Goal: Transaction & Acquisition: Purchase product/service

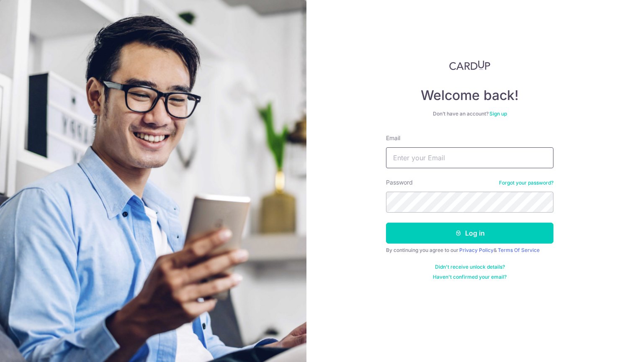
type input "[EMAIL_ADDRESS][DOMAIN_NAME]"
click at [470, 233] on button "Log in" at bounding box center [469, 233] width 167 height 21
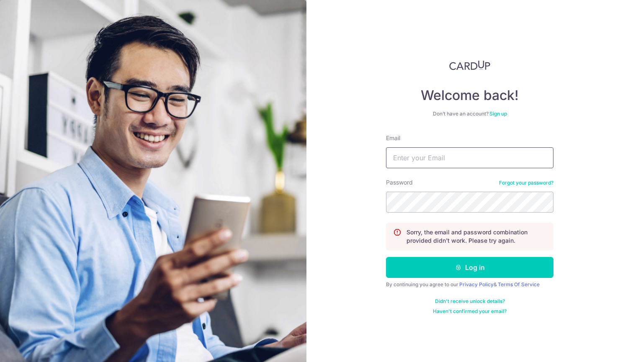
type input "[EMAIL_ADDRESS][DOMAIN_NAME]"
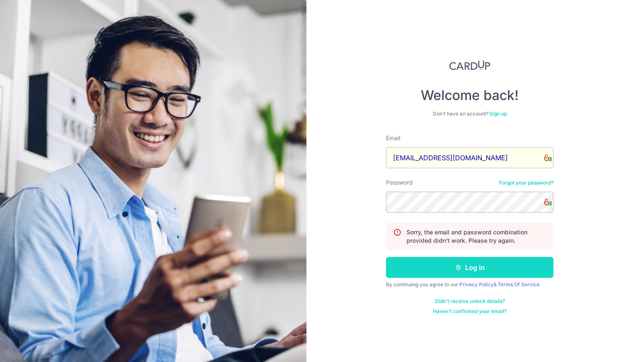
click at [478, 265] on button "Log in" at bounding box center [469, 267] width 167 height 21
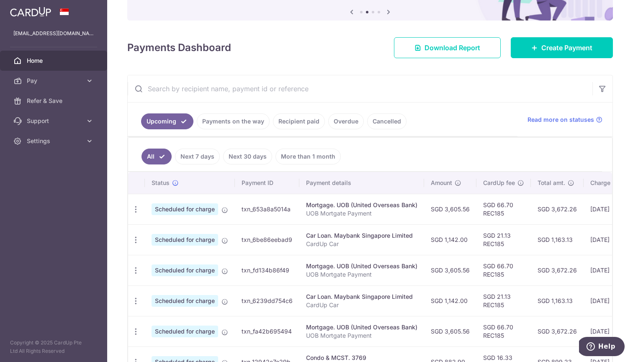
scroll to position [94, 0]
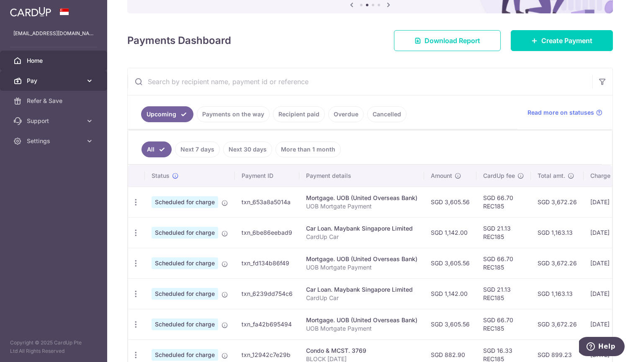
click at [75, 85] on link "Pay" at bounding box center [53, 81] width 107 height 20
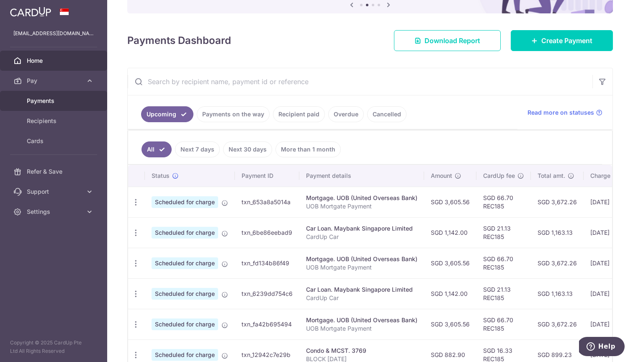
click at [64, 99] on span "Payments" at bounding box center [54, 101] width 55 height 8
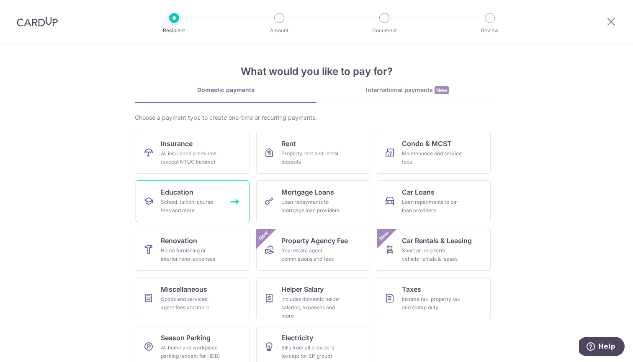
click at [185, 208] on div "School, tuition, course fees and more" at bounding box center [191, 206] width 60 height 17
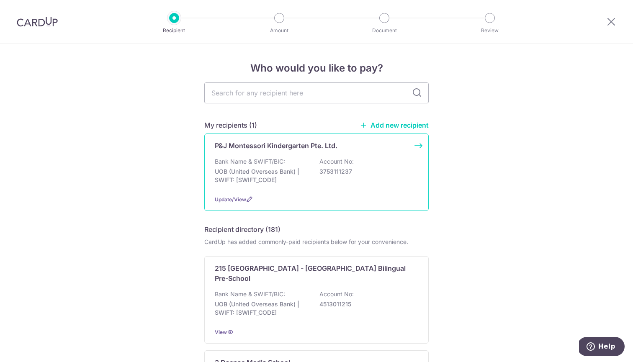
click at [317, 151] on div "P&J Montessori Kindergarten Pte. Ltd. Bank Name & SWIFT/BIC: UOB (United Overse…" at bounding box center [316, 172] width 224 height 77
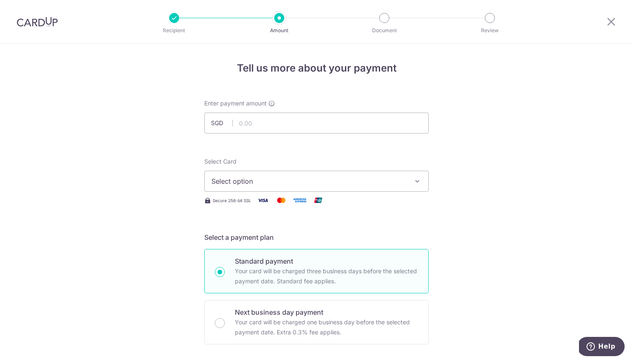
click at [319, 188] on button "Select option" at bounding box center [316, 181] width 224 height 21
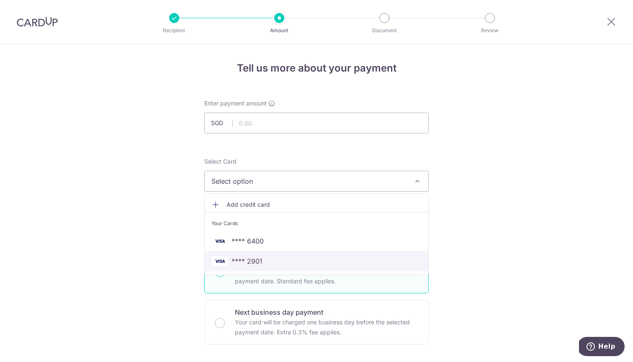
click at [322, 256] on link "**** 2901" at bounding box center [317, 261] width 224 height 20
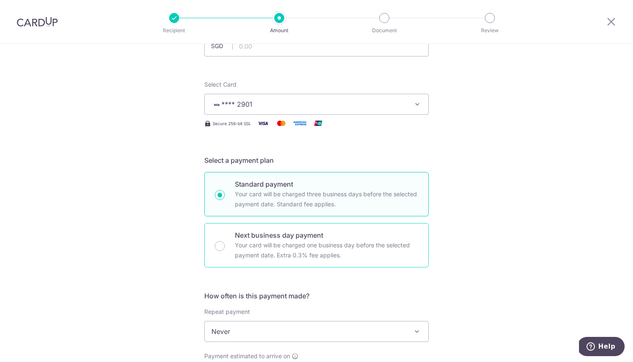
scroll to position [173, 0]
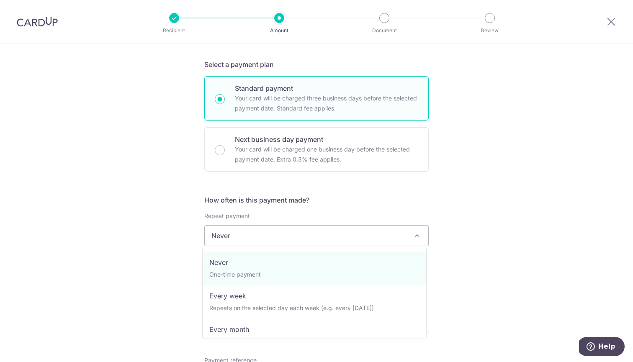
click at [339, 235] on span "Never" at bounding box center [317, 236] width 224 height 20
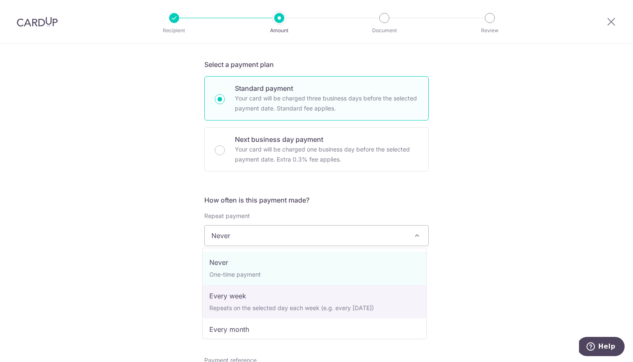
select select "2"
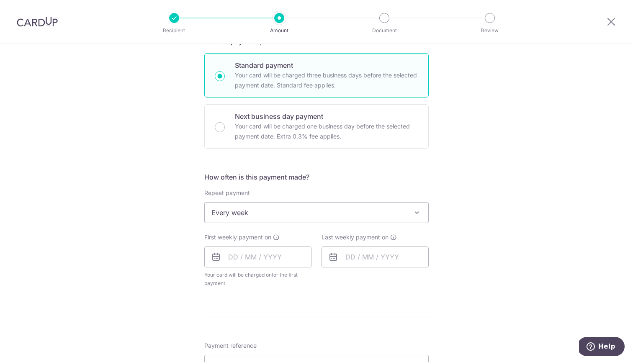
scroll to position [200, 0]
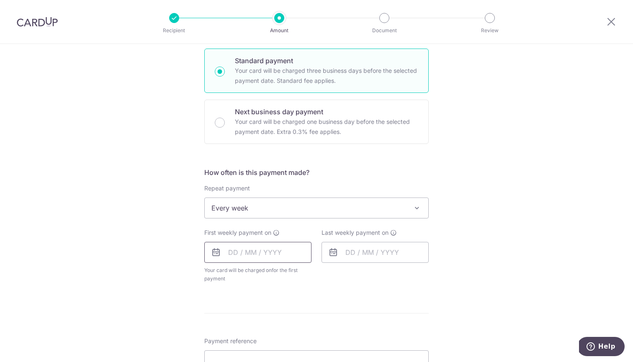
click at [229, 250] on input "text" at bounding box center [257, 252] width 107 height 21
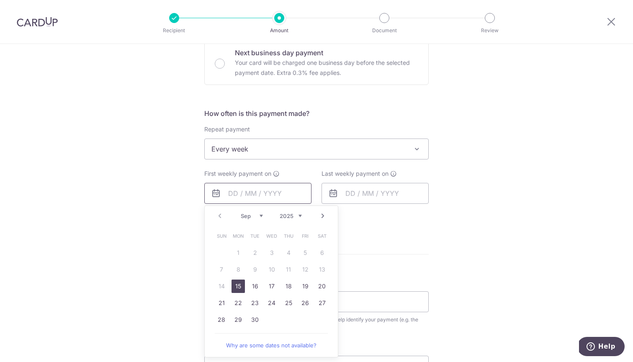
scroll to position [271, 0]
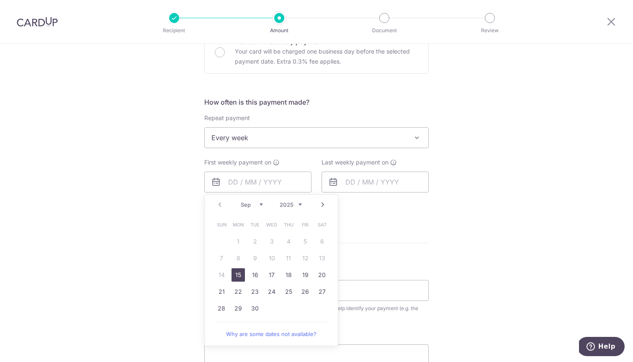
click at [234, 278] on link "15" at bounding box center [237, 274] width 13 height 13
type input "15/09/2025"
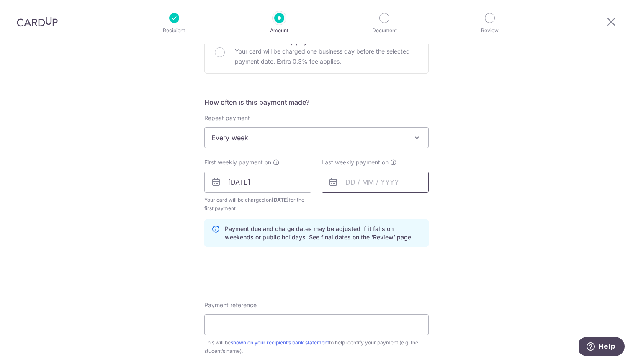
click at [375, 183] on input "text" at bounding box center [374, 182] width 107 height 21
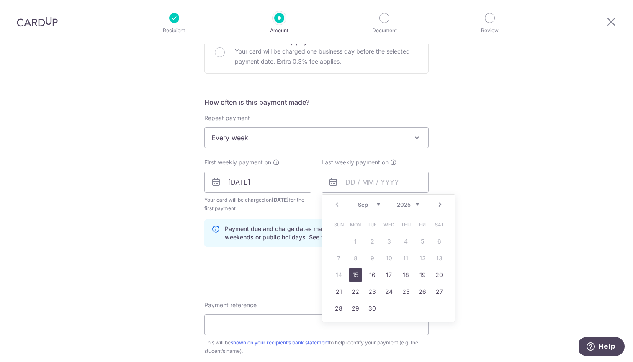
click at [303, 215] on div "How often is this payment made? Repeat payment Never Every week Every month Eve…" at bounding box center [316, 175] width 224 height 157
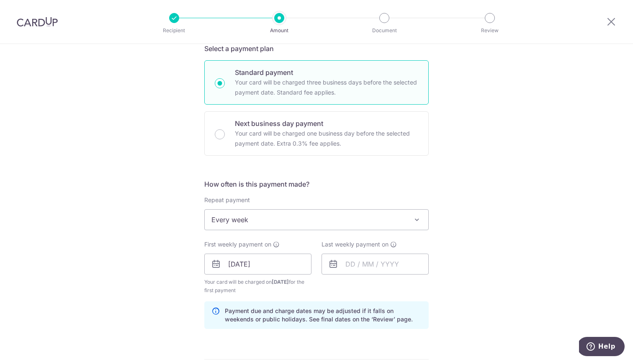
scroll to position [191, 0]
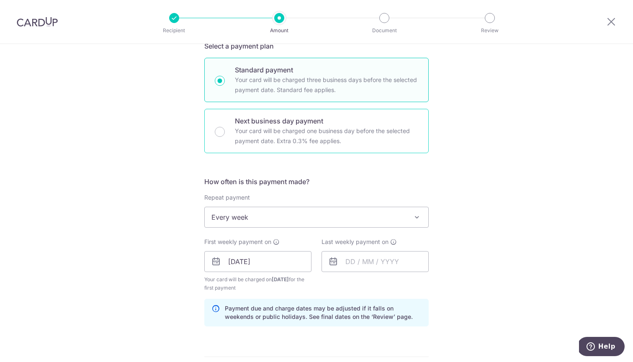
click at [297, 126] on p "Your card will be charged one business day before the selected payment date. Ex…" at bounding box center [326, 136] width 183 height 20
click at [225, 127] on input "Next business day payment Your card will be charged one business day before the…" at bounding box center [220, 132] width 10 height 10
radio input "false"
radio input "true"
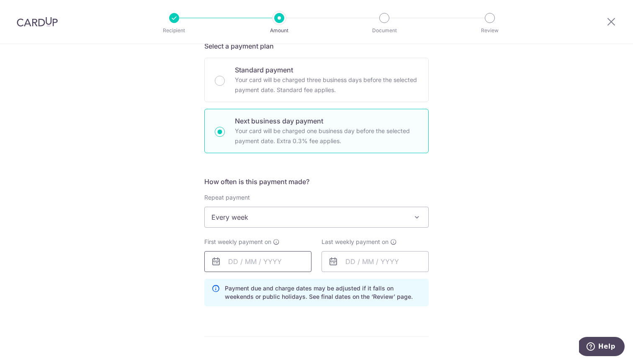
click at [237, 267] on input "text" at bounding box center [257, 261] width 107 height 21
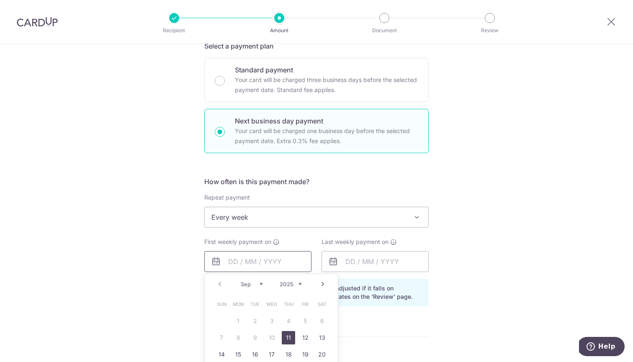
scroll to position [248, 0]
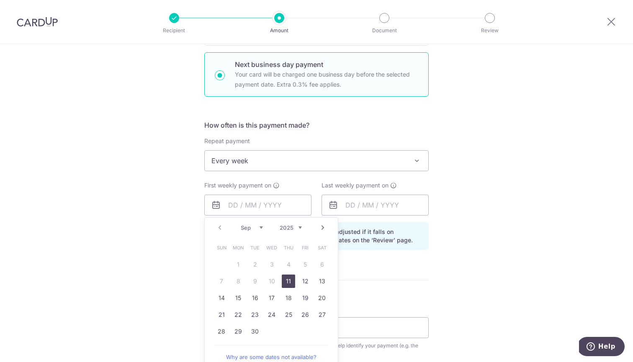
click at [282, 285] on link "11" at bounding box center [288, 281] width 13 height 13
type input "[DATE]"
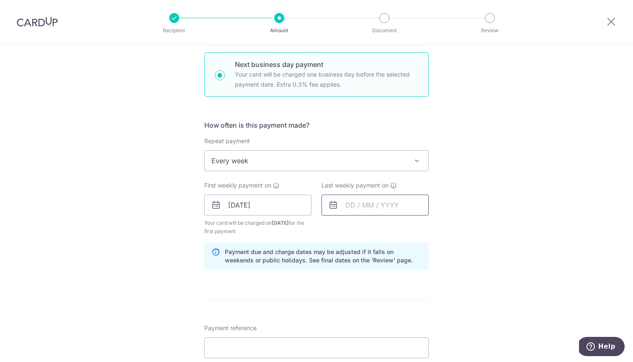
click at [342, 208] on input "text" at bounding box center [374, 205] width 107 height 21
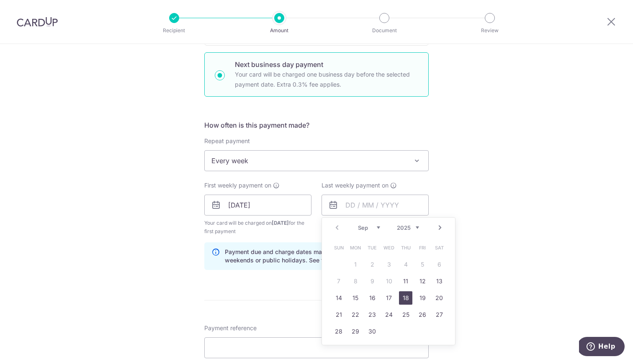
click at [399, 297] on link "18" at bounding box center [405, 297] width 13 height 13
type input "[DATE]"
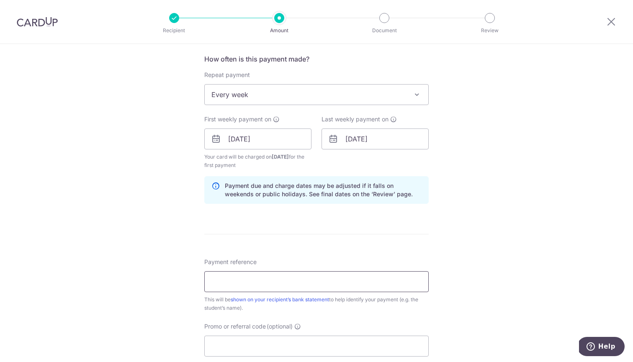
scroll to position [316, 0]
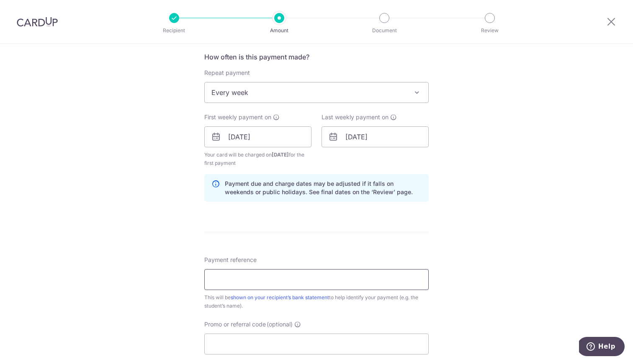
click at [317, 278] on input "Payment reference" at bounding box center [316, 279] width 224 height 21
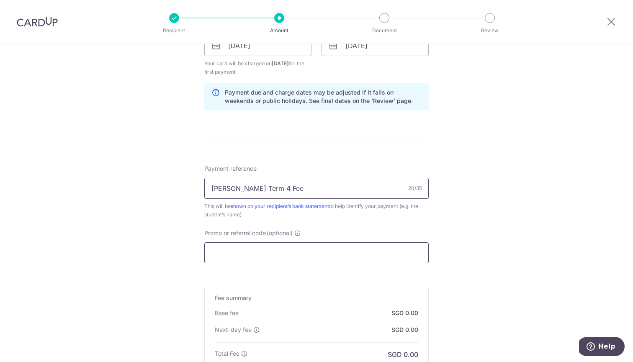
type input "Ethan Loa Term 4 Fee"
click at [283, 257] on input "Promo or referral code (optional)" at bounding box center [316, 252] width 224 height 21
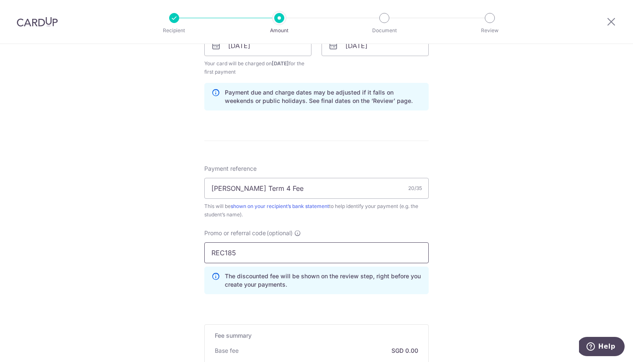
type input "REC185"
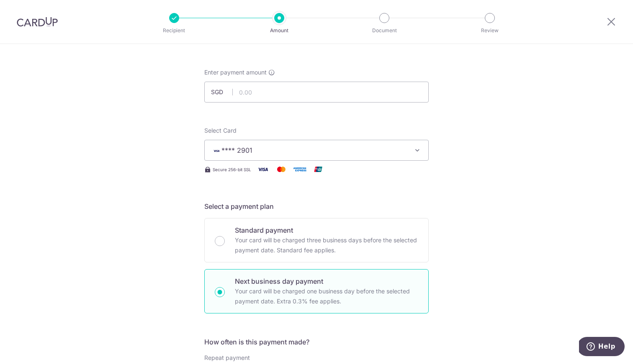
scroll to position [0, 0]
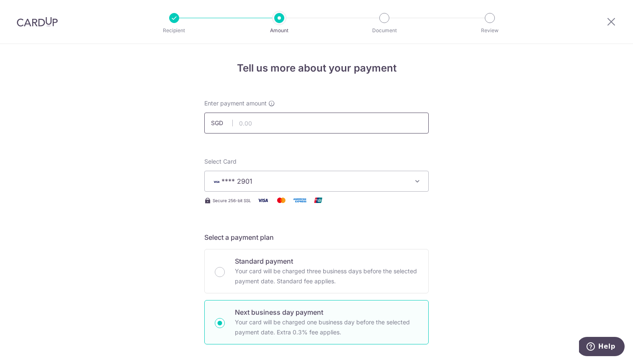
click at [282, 128] on input "text" at bounding box center [316, 123] width 224 height 21
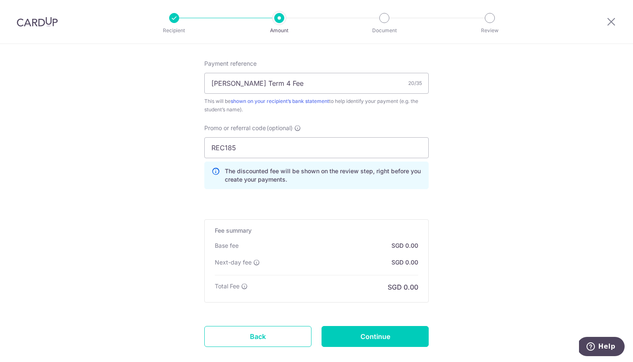
scroll to position [560, 0]
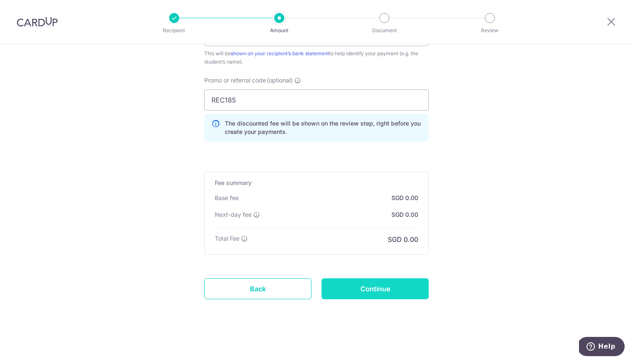
type input "1,802.00"
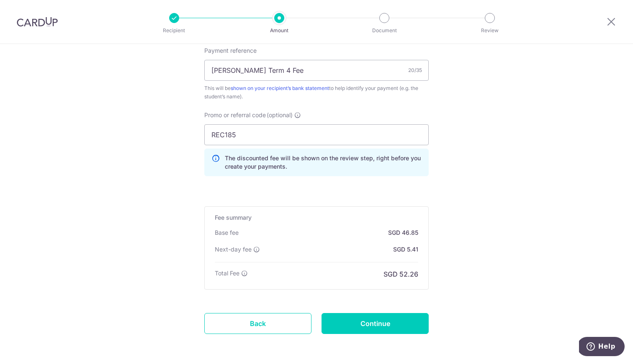
scroll to position [528, 0]
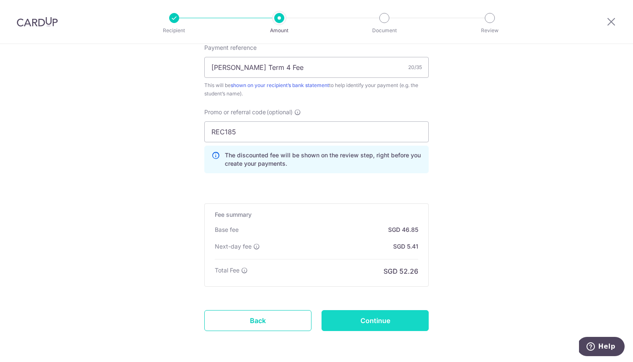
click at [370, 318] on input "Continue" at bounding box center [374, 320] width 107 height 21
type input "Create Schedule"
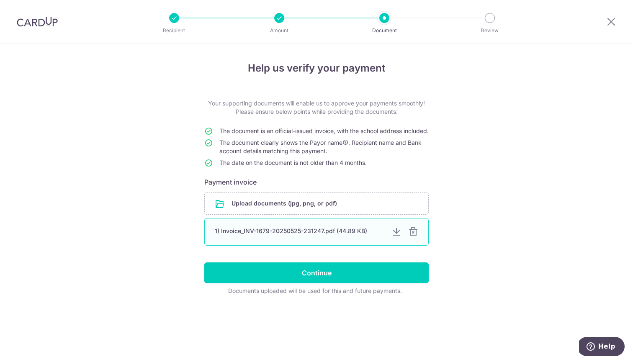
click at [263, 235] on div "1) Invoice_INV-1679-20250525-231247.pdf (44.89 KB)" at bounding box center [300, 231] width 170 height 8
click at [395, 237] on div at bounding box center [396, 232] width 10 height 10
click at [413, 237] on div at bounding box center [413, 232] width 10 height 10
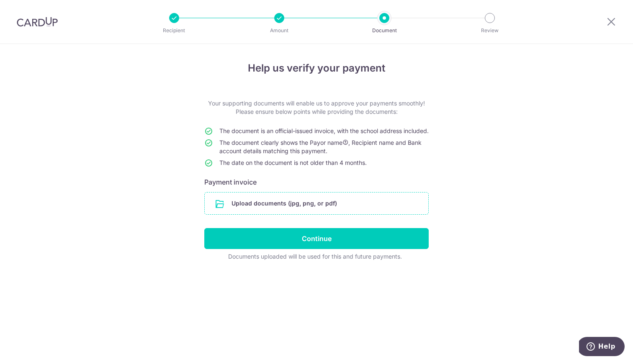
click at [350, 208] on input "file" at bounding box center [317, 204] width 224 height 22
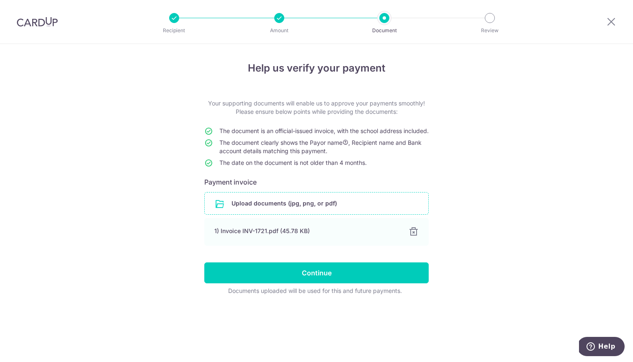
click at [307, 206] on input "file" at bounding box center [317, 204] width 224 height 22
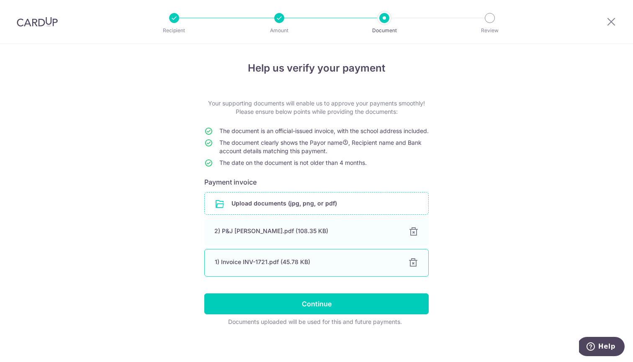
scroll to position [12, 0]
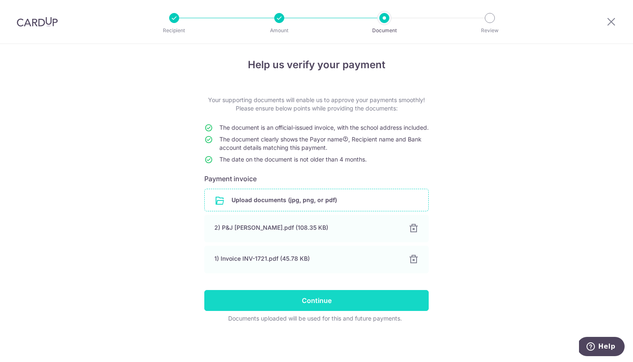
click at [320, 298] on input "Continue" at bounding box center [316, 300] width 224 height 21
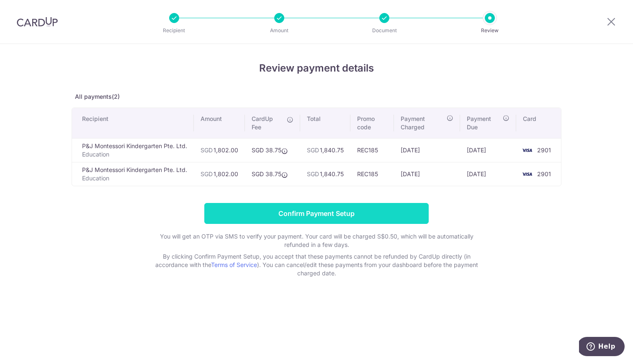
click at [346, 216] on input "Confirm Payment Setup" at bounding box center [316, 213] width 224 height 21
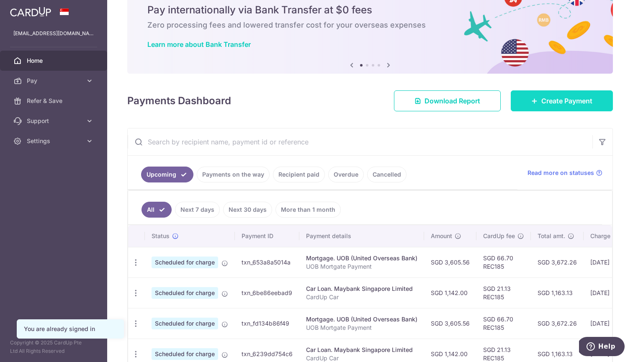
scroll to position [59, 0]
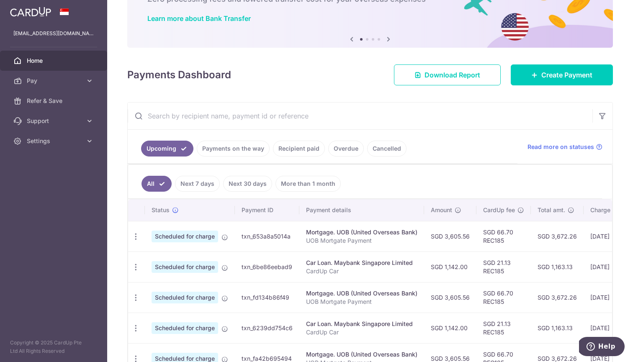
click at [218, 151] on link "Payments on the way" at bounding box center [233, 149] width 73 height 16
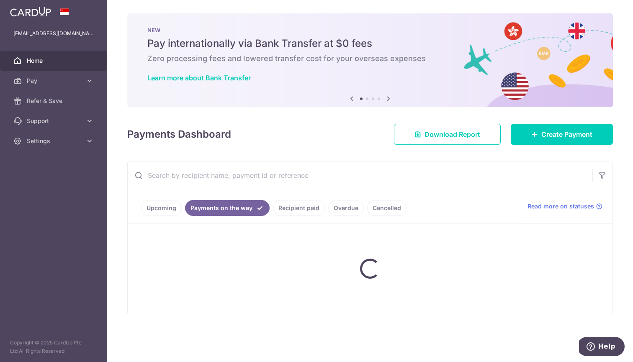
scroll to position [0, 0]
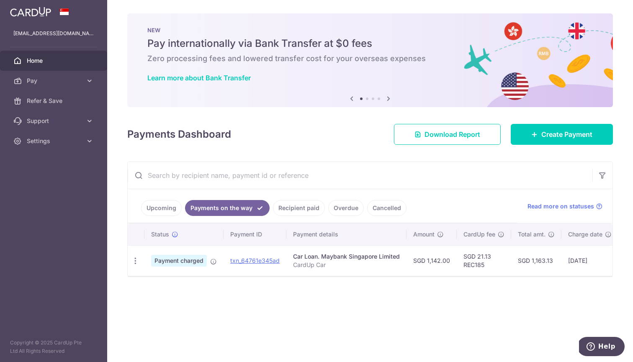
click at [157, 213] on link "Upcoming" at bounding box center [161, 208] width 41 height 16
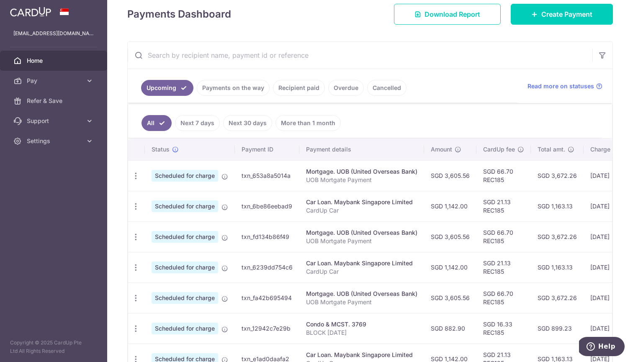
scroll to position [149, 0]
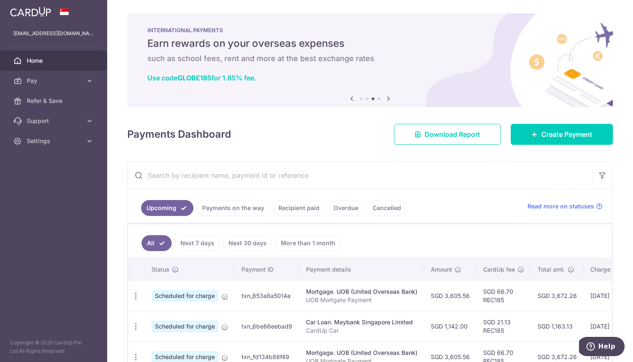
click at [29, 63] on span "Home" at bounding box center [54, 61] width 55 height 8
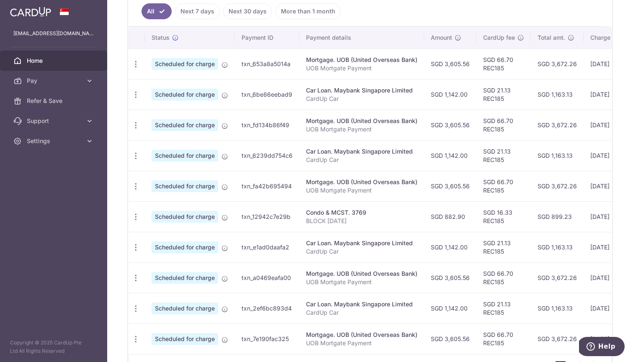
scroll to position [194, 0]
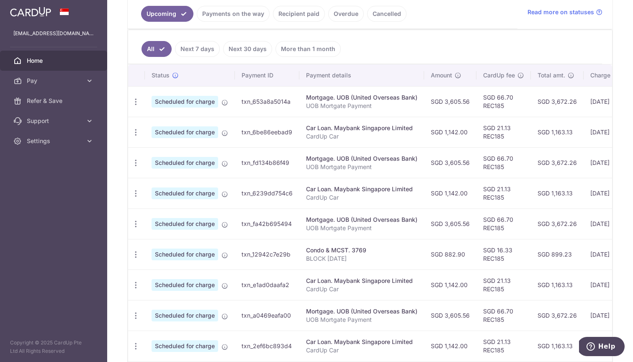
click at [209, 51] on link "Next 7 days" at bounding box center [197, 49] width 45 height 16
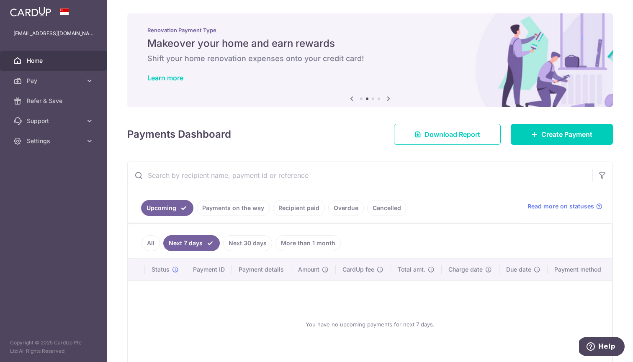
click at [247, 246] on link "Next 30 days" at bounding box center [247, 243] width 49 height 16
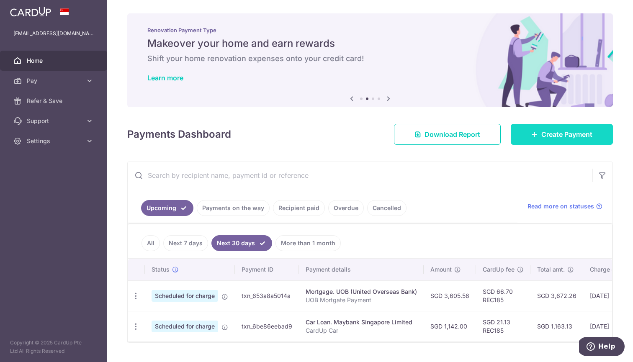
click at [536, 141] on link "Create Payment" at bounding box center [562, 134] width 102 height 21
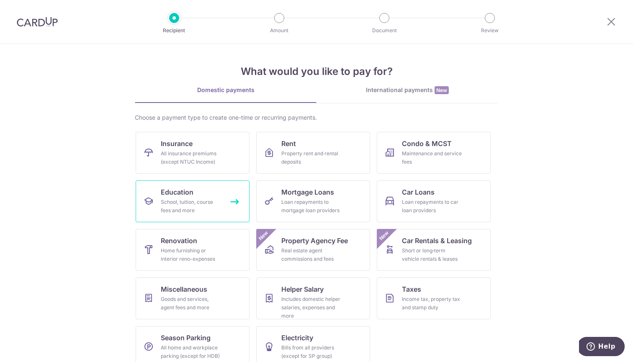
click at [169, 213] on div "School, tuition, course fees and more" at bounding box center [191, 206] width 60 height 17
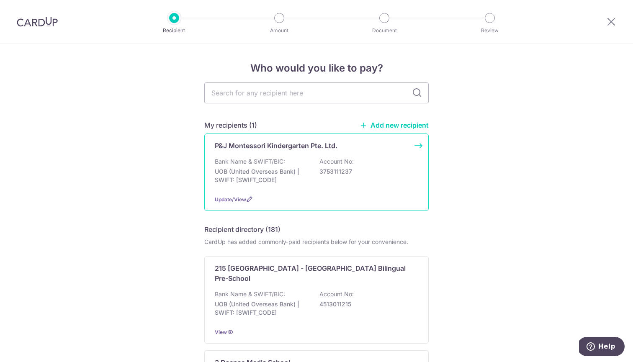
click at [314, 182] on div "Bank Name & SWIFT/BIC: UOB (United Overseas Bank) | SWIFT: [SWIFT_CODE] Account…" at bounding box center [316, 172] width 203 height 31
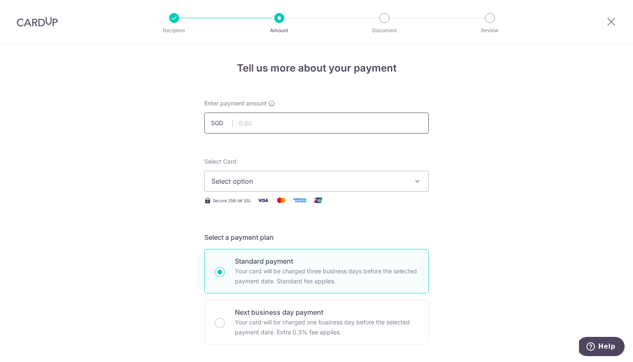
click at [262, 127] on input "text" at bounding box center [316, 123] width 224 height 21
type input "1,802.00"
click at [309, 188] on button "Select option" at bounding box center [316, 181] width 224 height 21
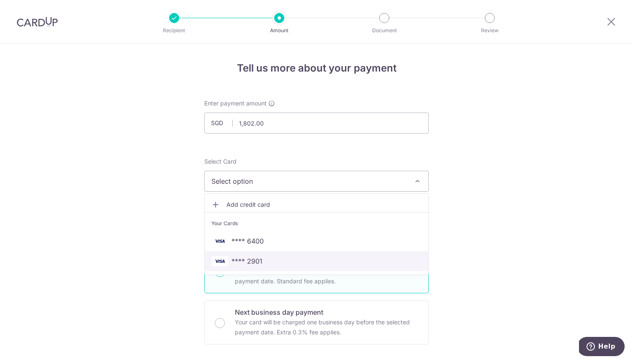
click at [251, 257] on span "**** 2901" at bounding box center [246, 261] width 31 height 10
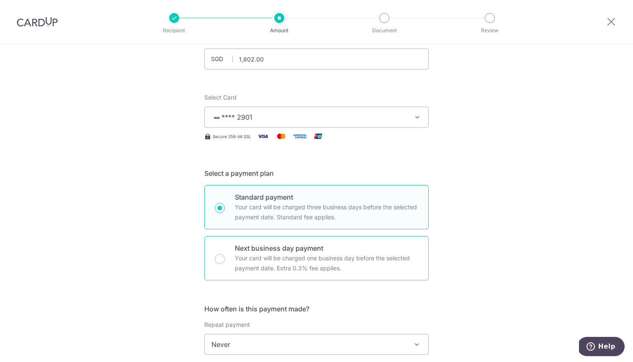
click at [257, 253] on p "Your card will be charged one business day before the selected payment date. Ex…" at bounding box center [326, 263] width 183 height 20
click at [225, 254] on input "Next business day payment Your card will be charged one business day before the…" at bounding box center [220, 259] width 10 height 10
radio input "false"
radio input "true"
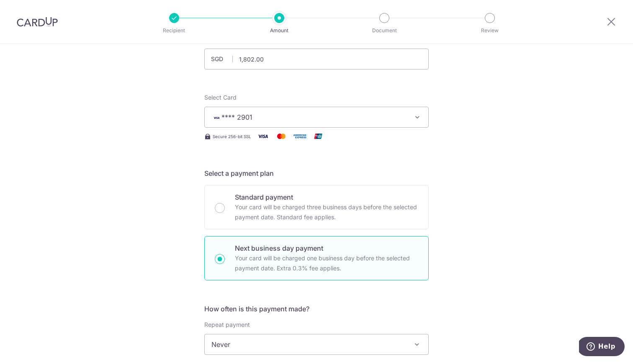
scroll to position [217, 0]
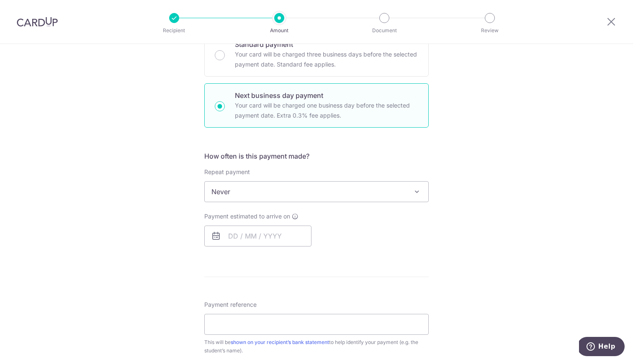
click at [278, 184] on span "Never" at bounding box center [317, 192] width 224 height 20
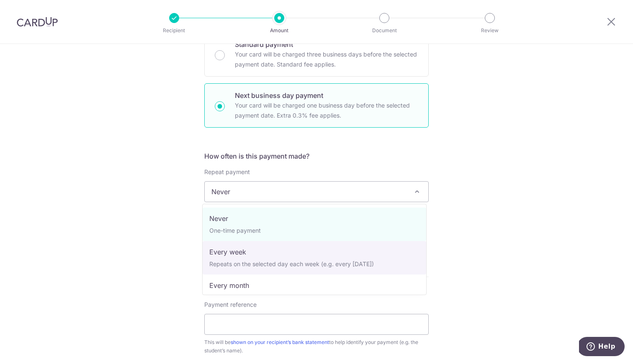
select select "2"
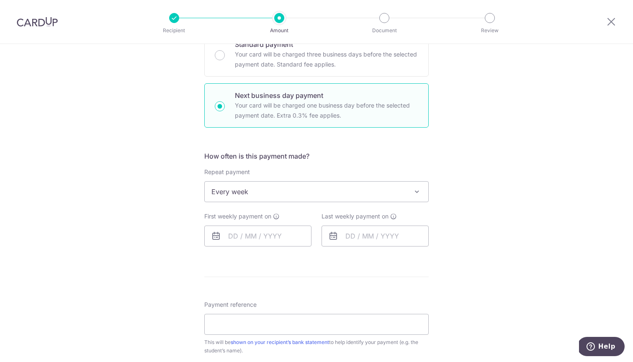
scroll to position [291, 0]
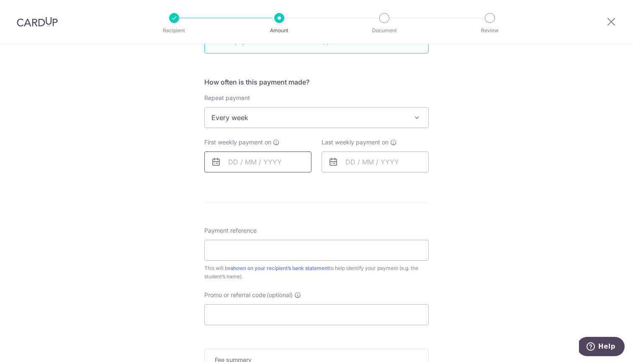
click at [224, 162] on input "text" at bounding box center [257, 162] width 107 height 21
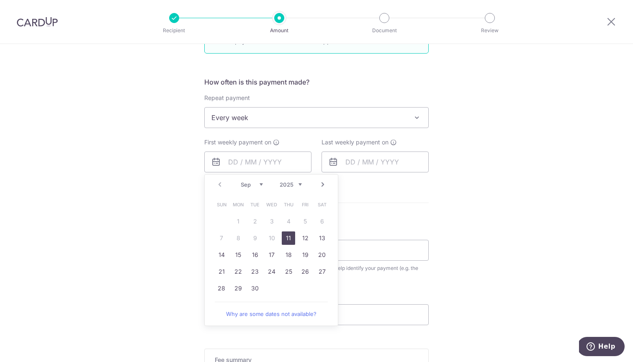
click at [285, 244] on link "11" at bounding box center [288, 237] width 13 height 13
type input "[DATE]"
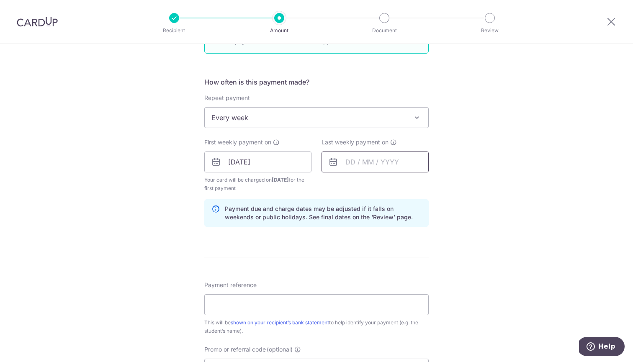
click at [346, 170] on input "text" at bounding box center [374, 162] width 107 height 21
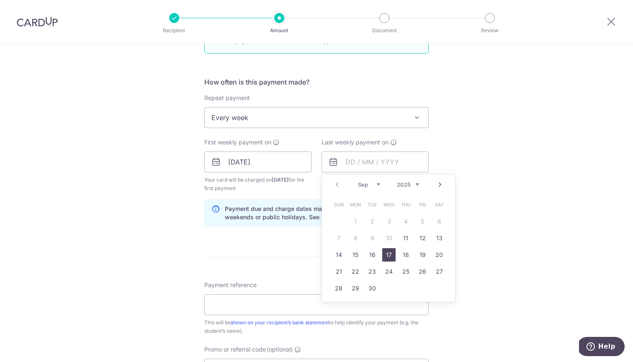
click at [388, 257] on link "17" at bounding box center [388, 254] width 13 height 13
type input "[DATE]"
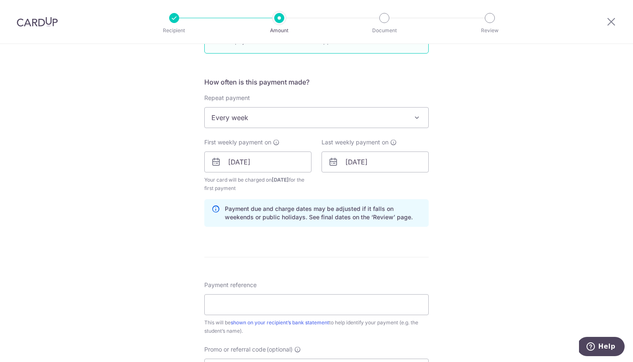
scroll to position [342, 0]
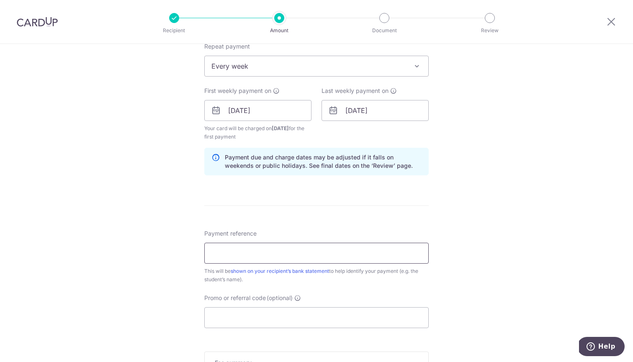
click at [261, 253] on input "Payment reference" at bounding box center [316, 253] width 224 height 21
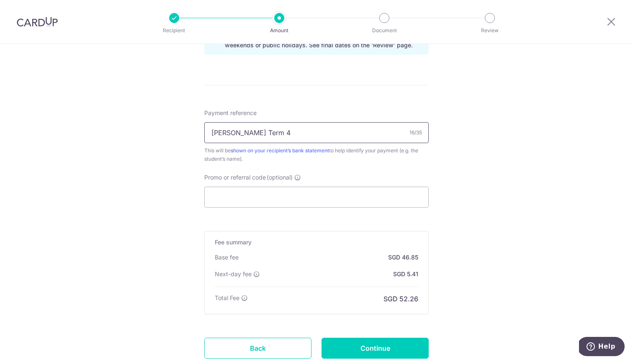
scroll to position [489, 0]
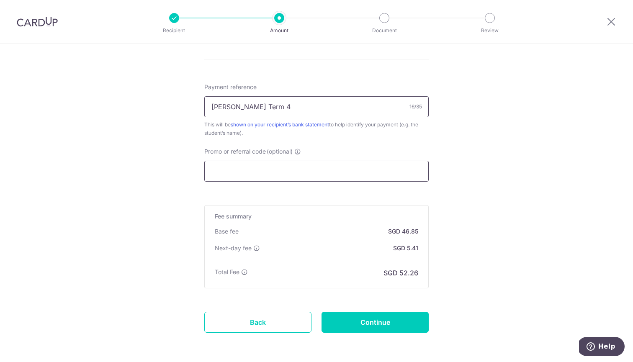
type input "[PERSON_NAME] Term 4"
click at [260, 167] on input "Promo or referral code (optional)" at bounding box center [316, 171] width 224 height 21
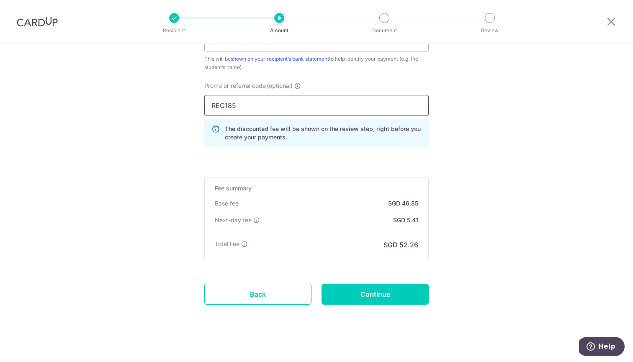
scroll to position [560, 0]
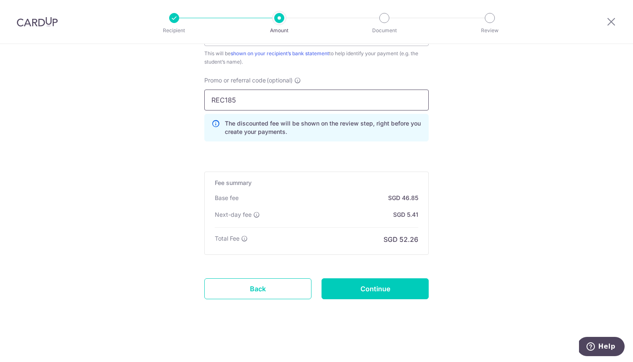
type input "REC185"
click at [370, 283] on input "Continue" at bounding box center [374, 288] width 107 height 21
type input "Create Schedule"
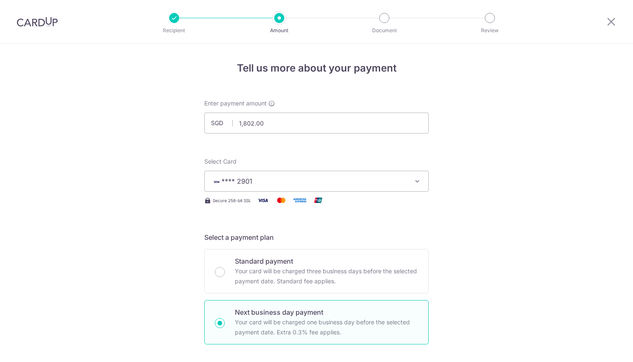
scroll to position [213, 0]
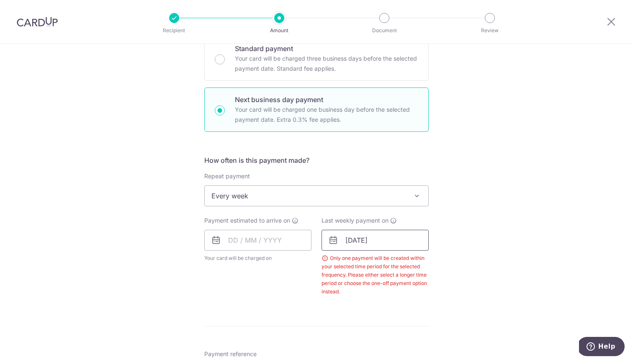
click at [362, 236] on input "[DATE]" at bounding box center [374, 240] width 107 height 21
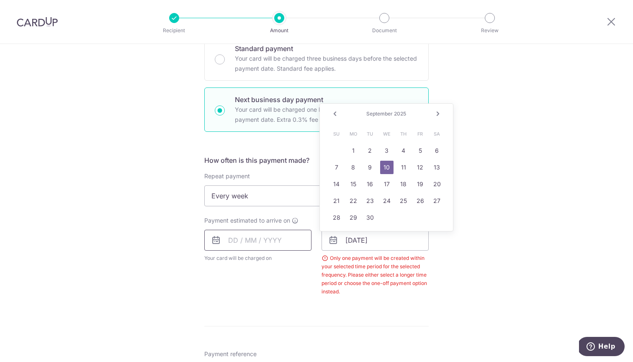
click at [229, 244] on input "text" at bounding box center [257, 240] width 107 height 21
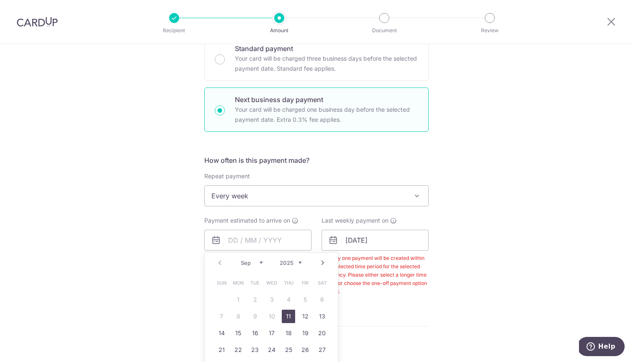
click at [285, 321] on link "11" at bounding box center [288, 316] width 13 height 13
type input "[DATE]"
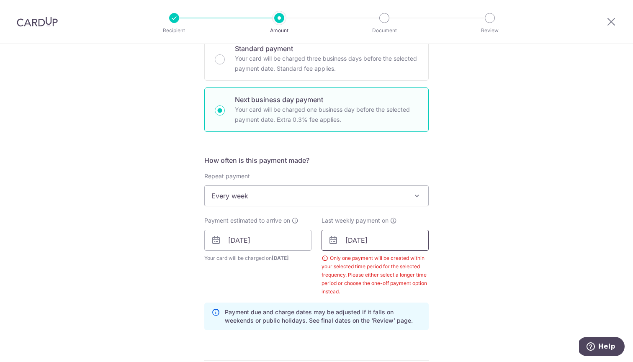
click at [344, 239] on input "[DATE]" at bounding box center [374, 240] width 107 height 21
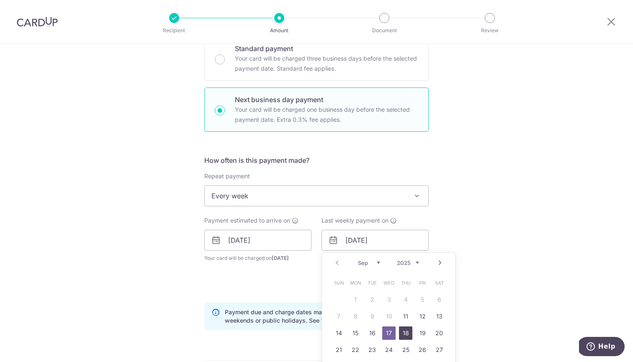
click at [401, 332] on link "18" at bounding box center [405, 332] width 13 height 13
type input "[DATE]"
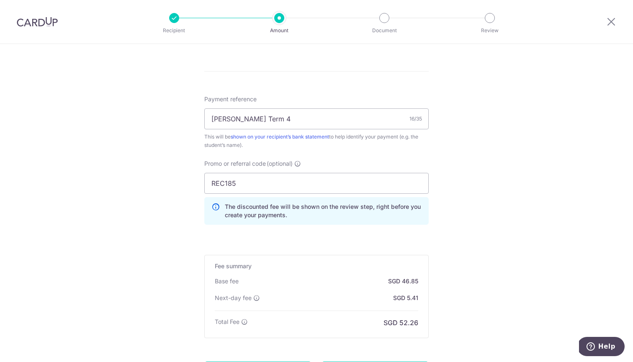
scroll to position [561, 0]
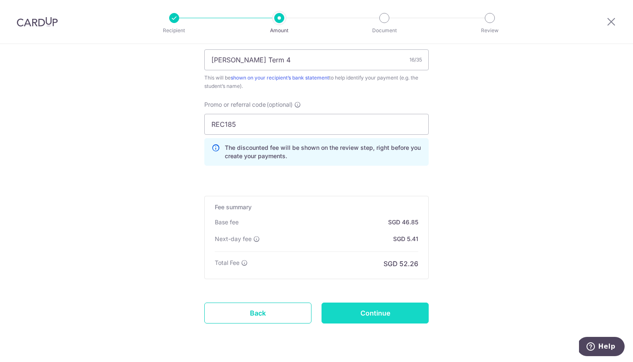
click at [367, 310] on input "Continue" at bounding box center [374, 313] width 107 height 21
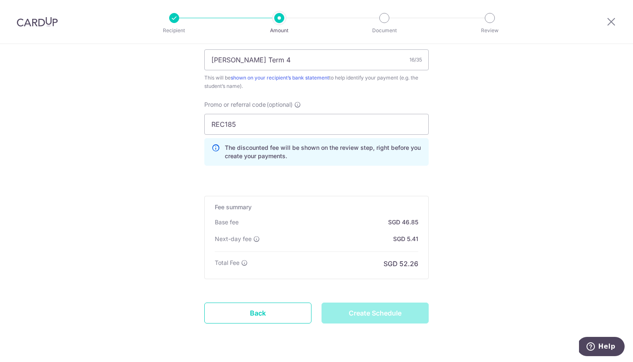
type input "Create Schedule"
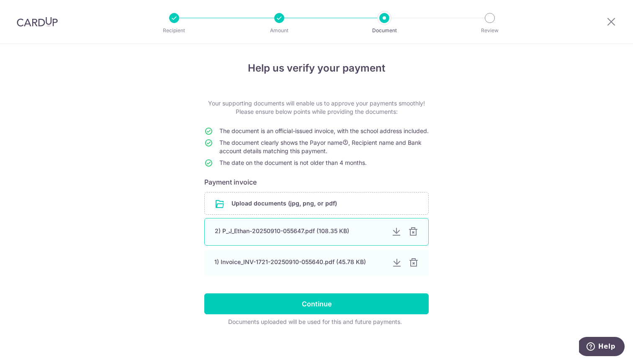
click at [396, 237] on div at bounding box center [396, 232] width 10 height 10
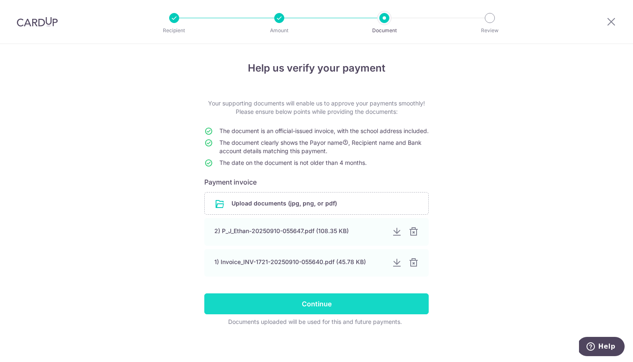
click at [311, 305] on input "Continue" at bounding box center [316, 303] width 224 height 21
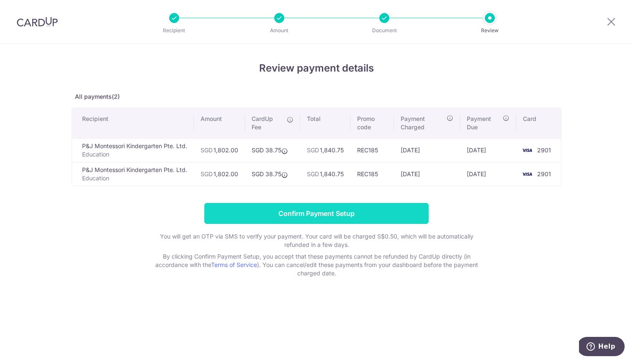
click at [309, 218] on input "Confirm Payment Setup" at bounding box center [316, 213] width 224 height 21
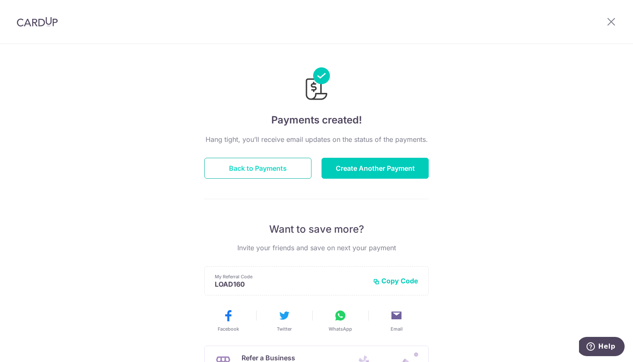
click at [278, 164] on button "Back to Payments" at bounding box center [257, 168] width 107 height 21
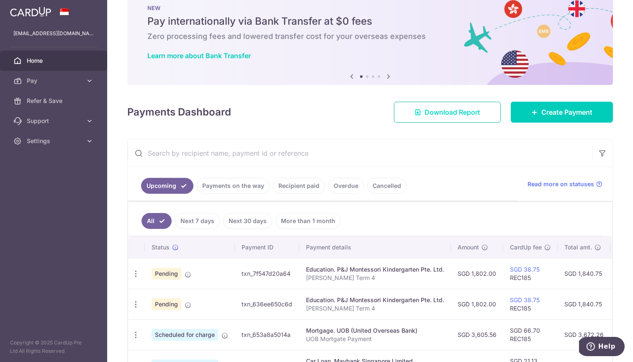
scroll to position [8, 0]
